Goal: Find specific page/section: Find specific page/section

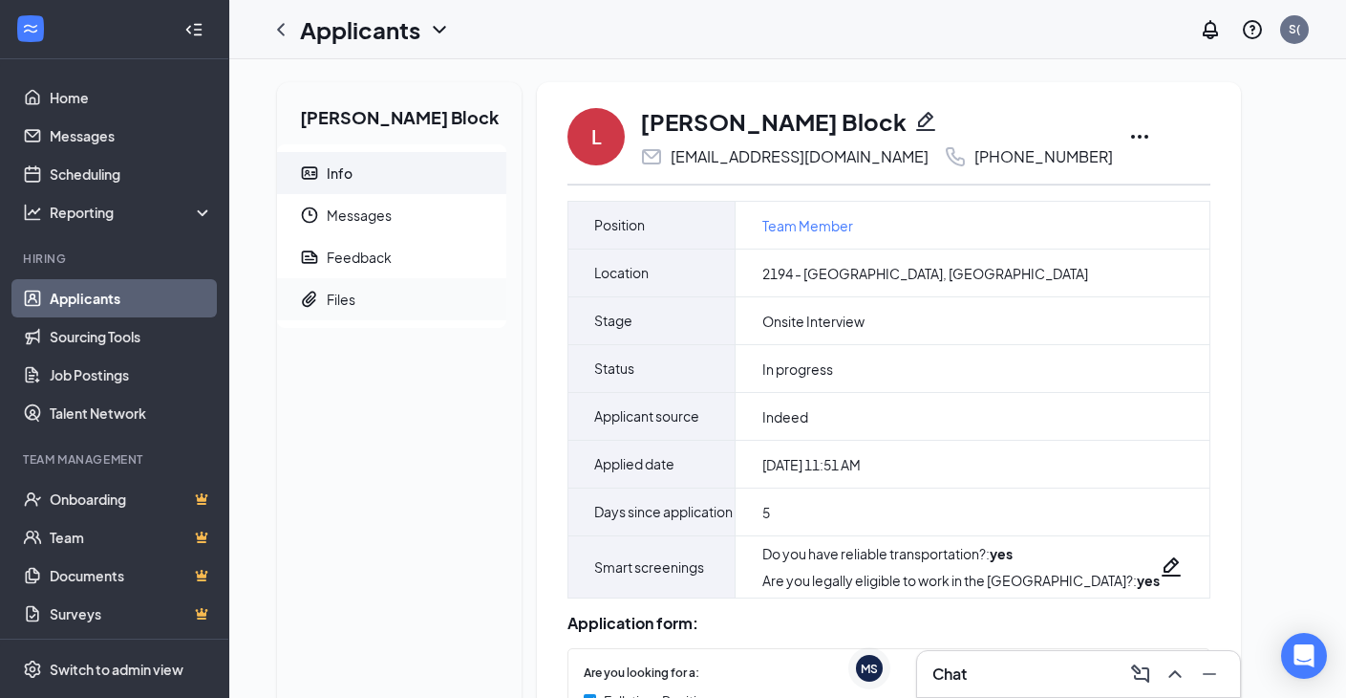
click at [345, 297] on div "Files" at bounding box center [341, 299] width 29 height 19
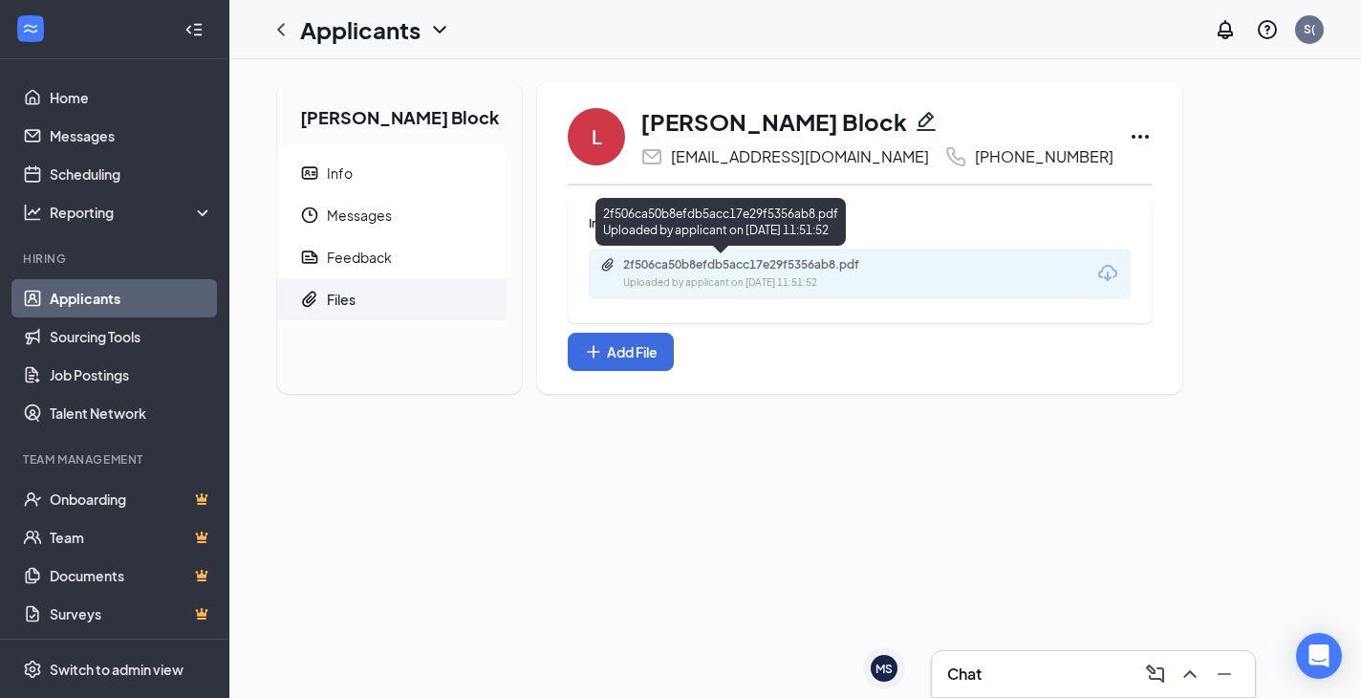
click at [781, 269] on div "2f506ca50b8efdb5acc17e29f5356ab8.pdf" at bounding box center [757, 264] width 268 height 15
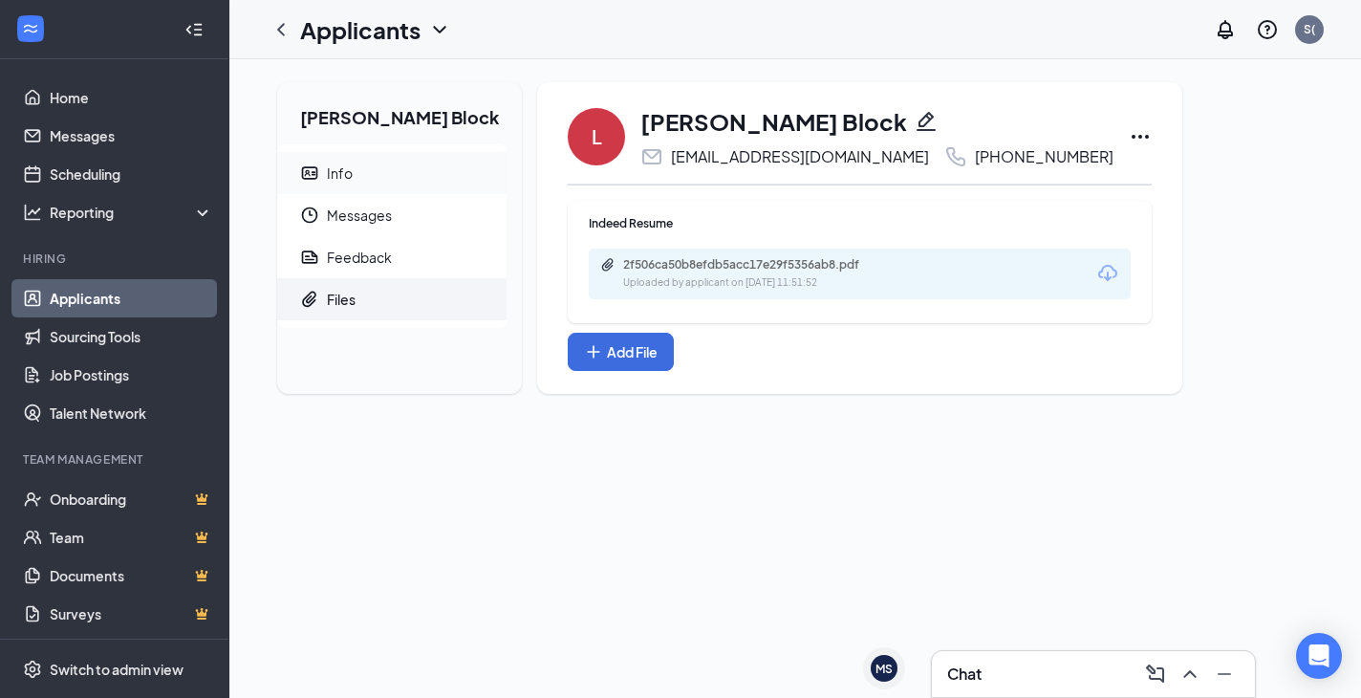
click at [354, 169] on span "Info" at bounding box center [409, 173] width 164 height 42
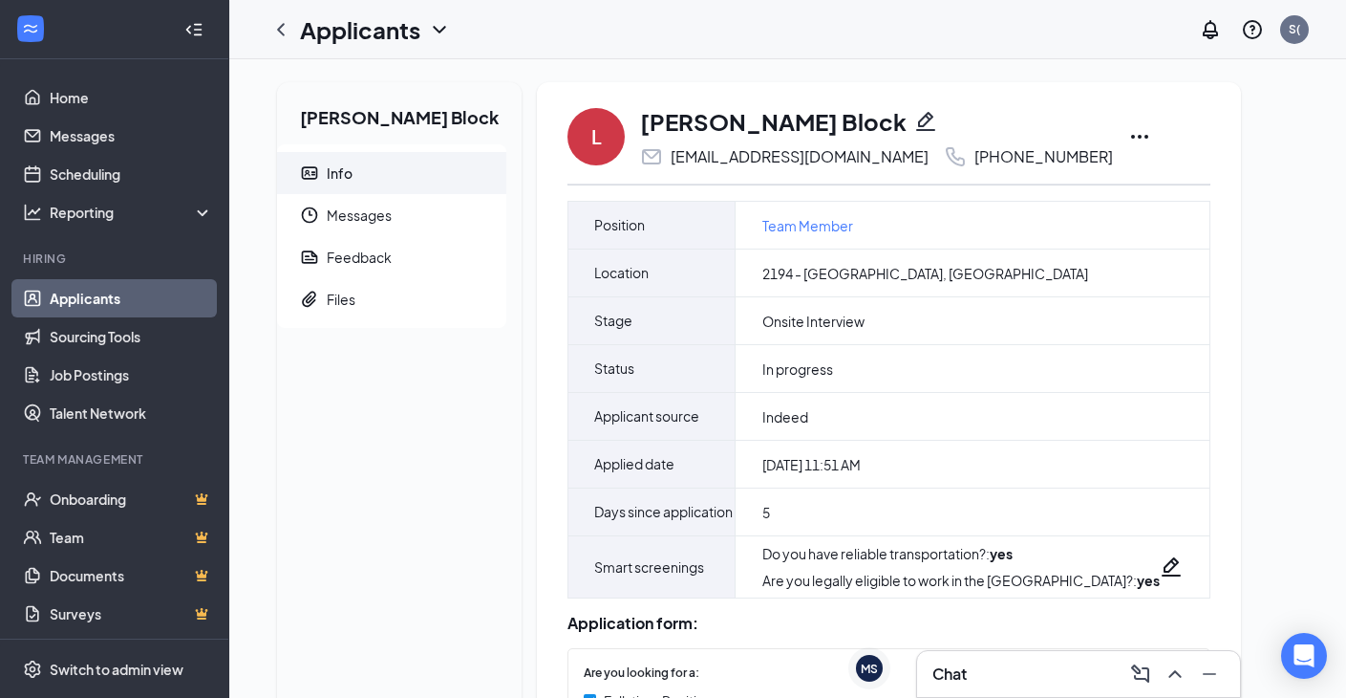
click at [1129, 140] on icon "Ellipses" at bounding box center [1140, 136] width 23 height 23
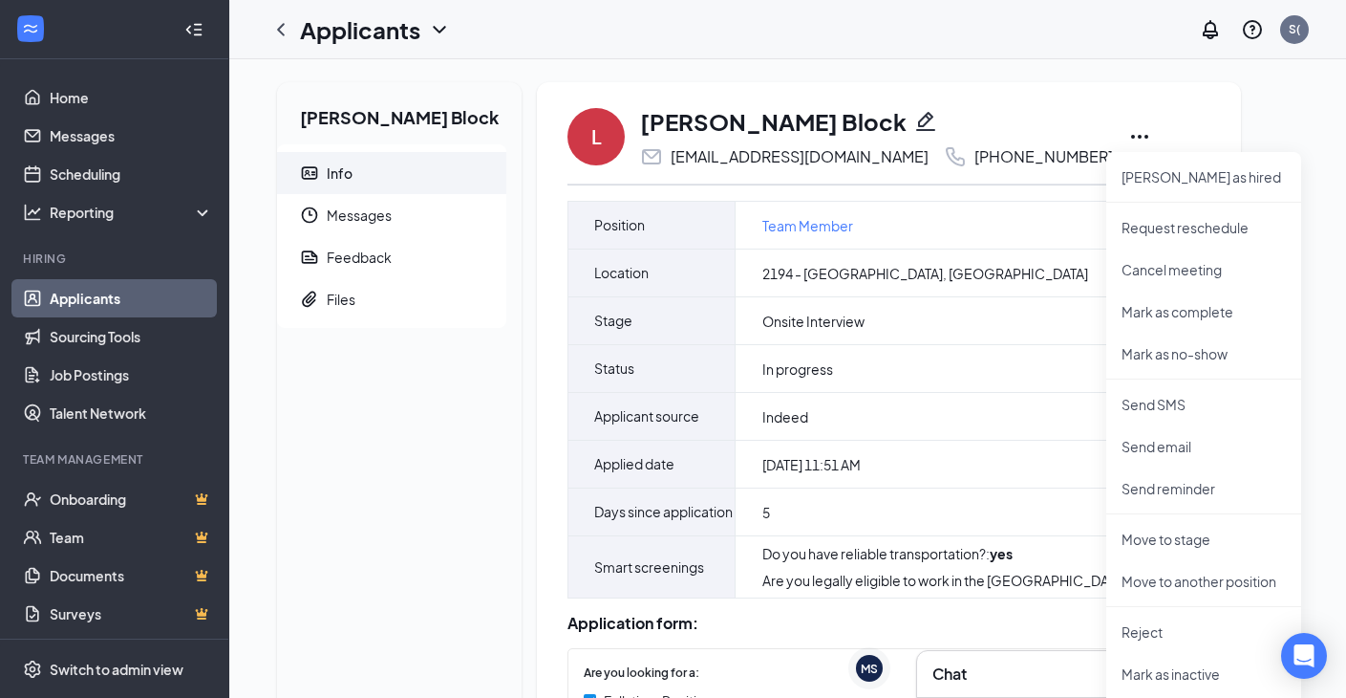
click at [1129, 140] on icon "Ellipses" at bounding box center [1140, 136] width 23 height 23
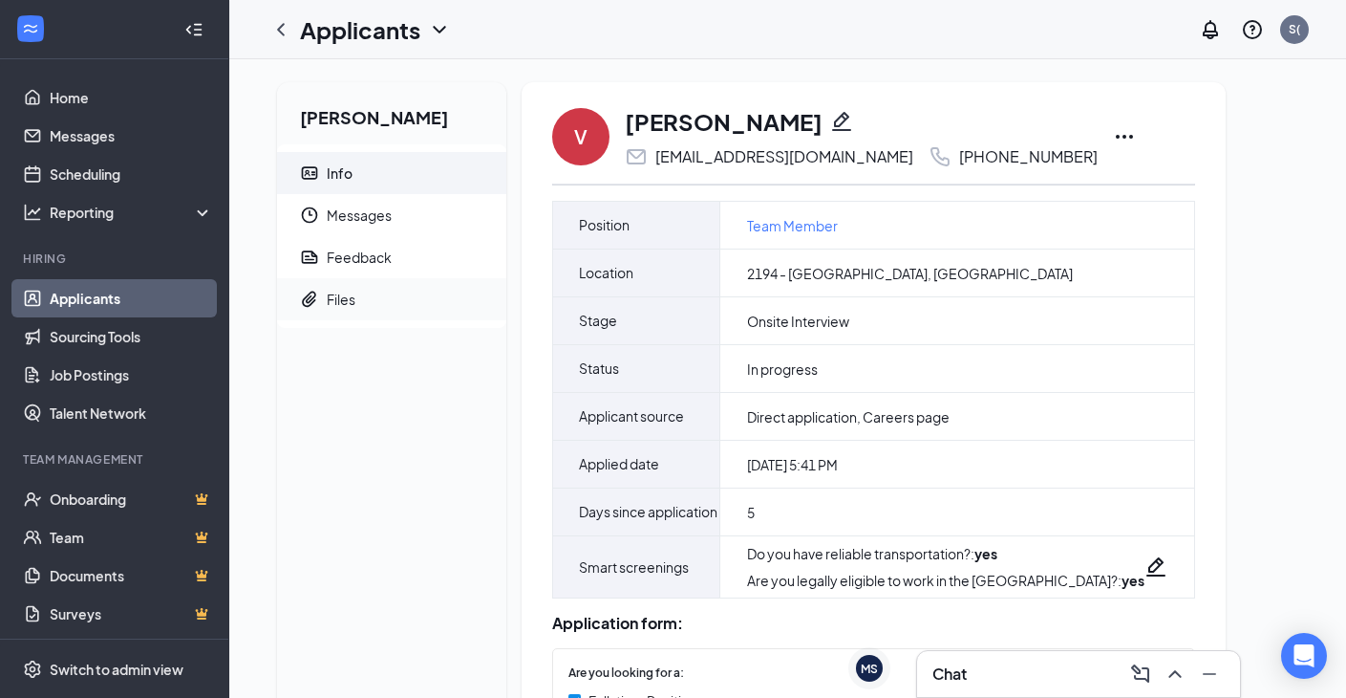
click at [352, 292] on div "Files" at bounding box center [341, 299] width 29 height 19
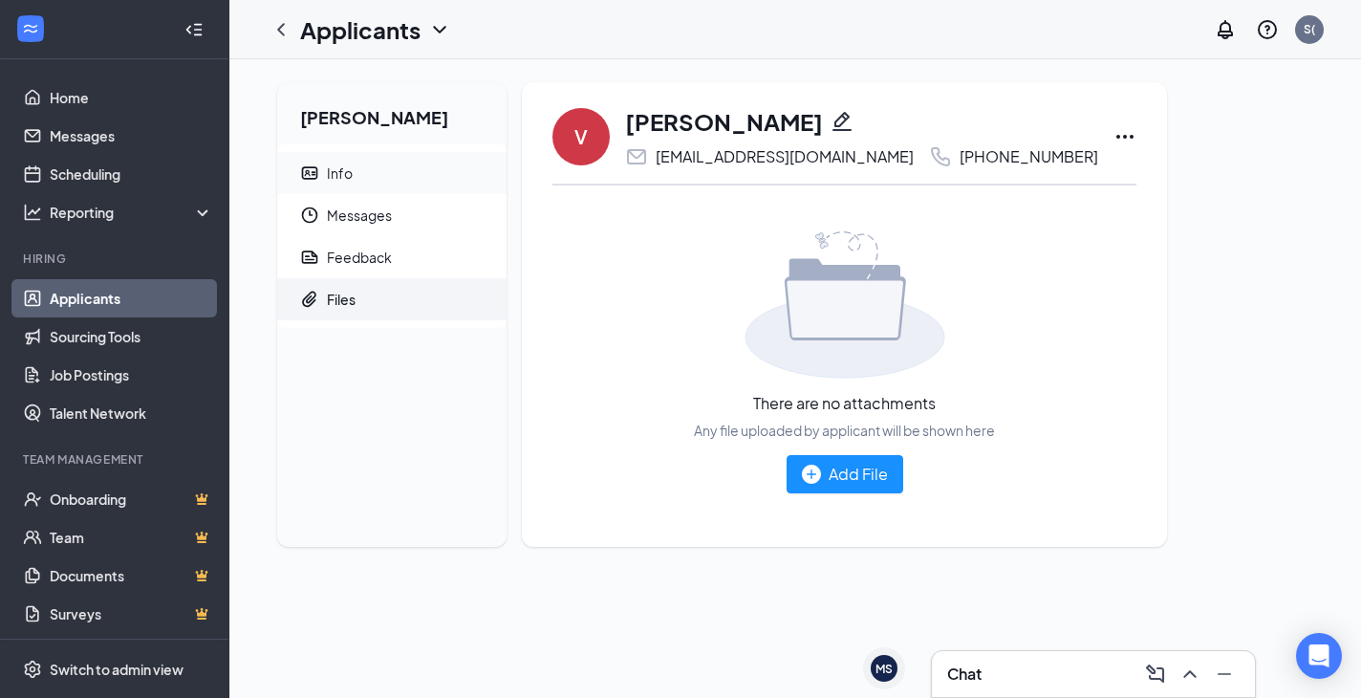
click at [345, 165] on div "Info" at bounding box center [340, 172] width 26 height 19
